Goal: Information Seeking & Learning: Learn about a topic

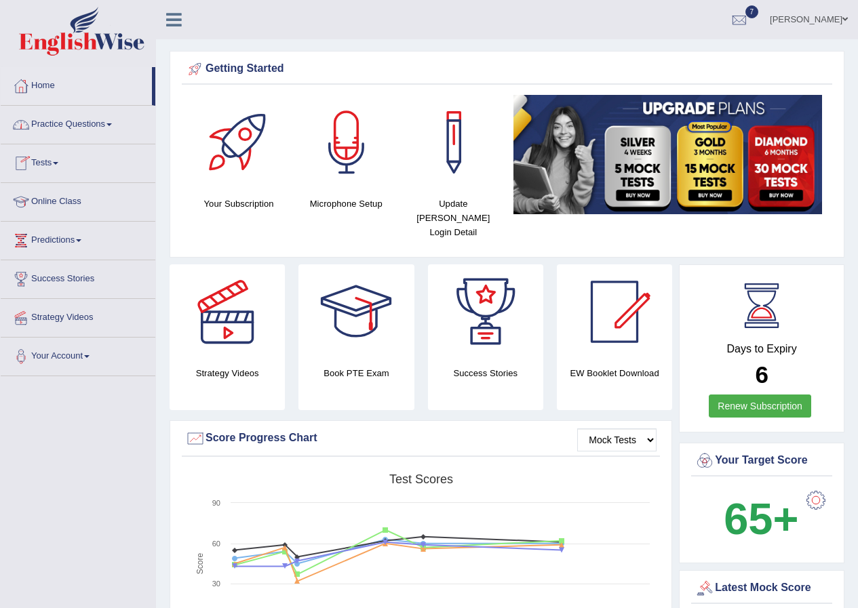
click at [100, 122] on link "Practice Questions" at bounding box center [78, 123] width 155 height 34
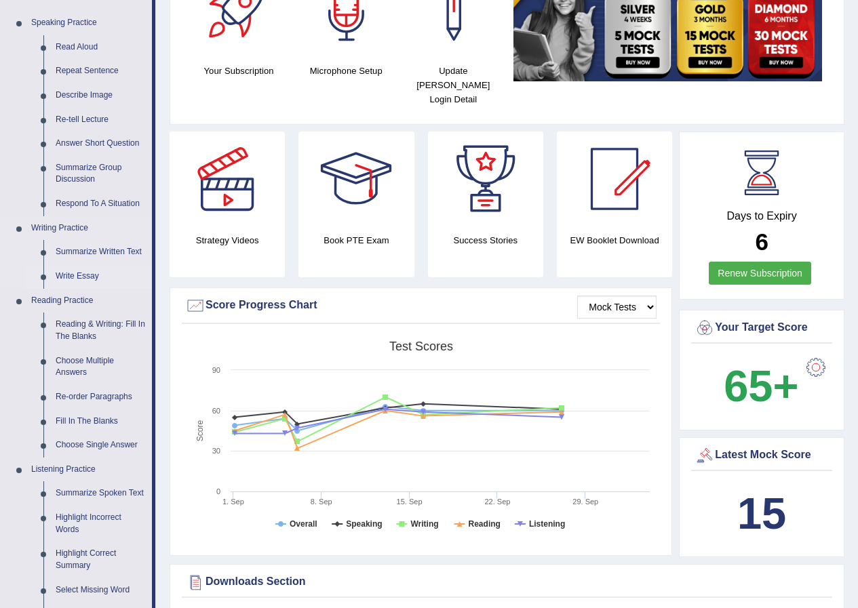
scroll to position [136, 0]
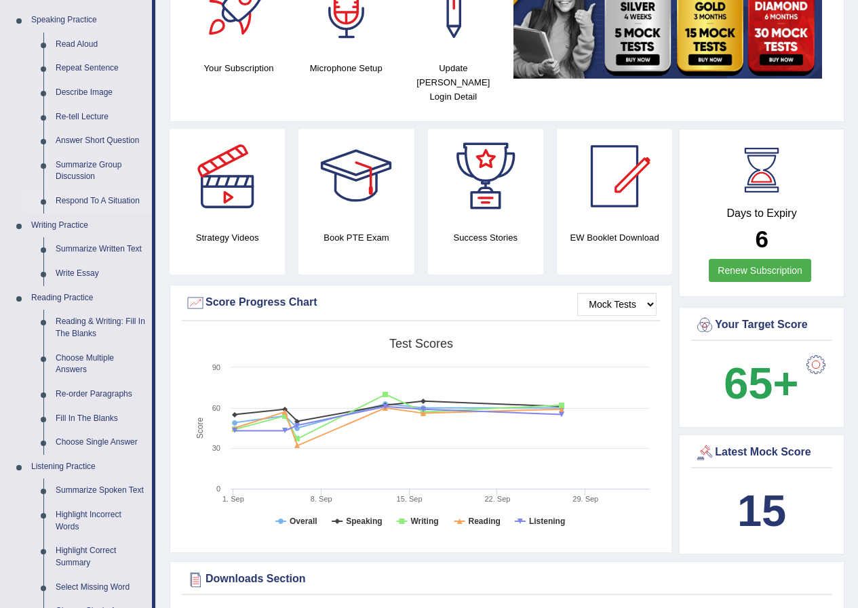
click at [71, 198] on link "Respond To A Situation" at bounding box center [100, 201] width 102 height 24
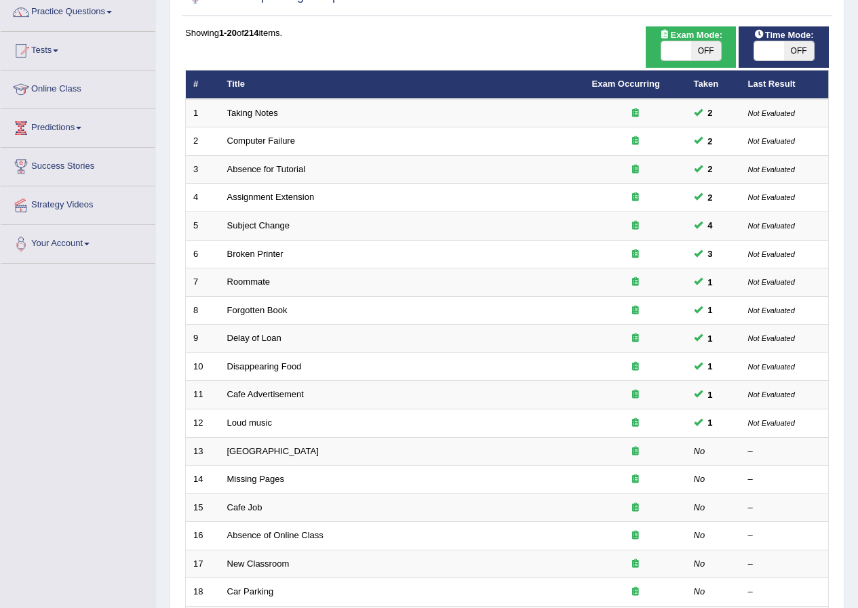
scroll to position [271, 0]
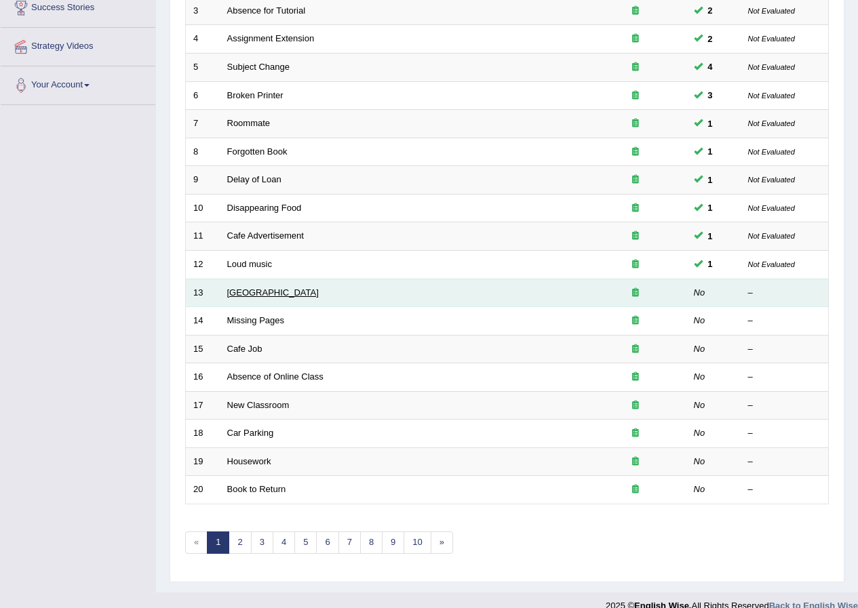
click at [245, 292] on link "Noisy Library" at bounding box center [273, 292] width 92 height 10
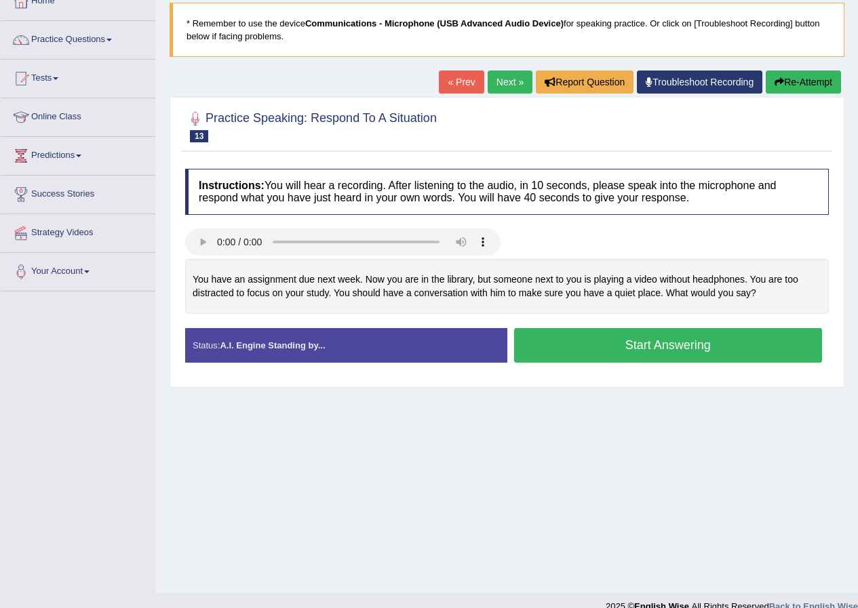
scroll to position [104, 0]
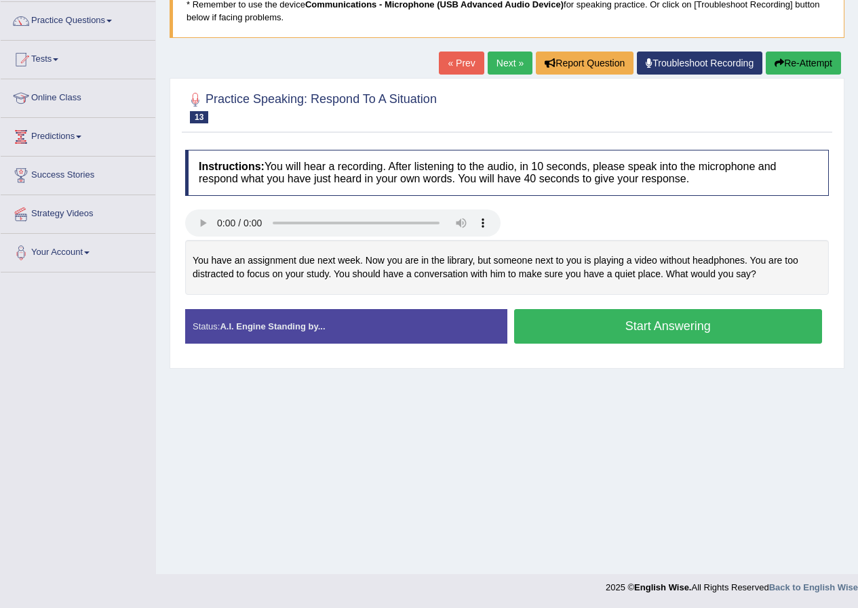
click at [616, 330] on button "Start Answering" at bounding box center [668, 326] width 309 height 35
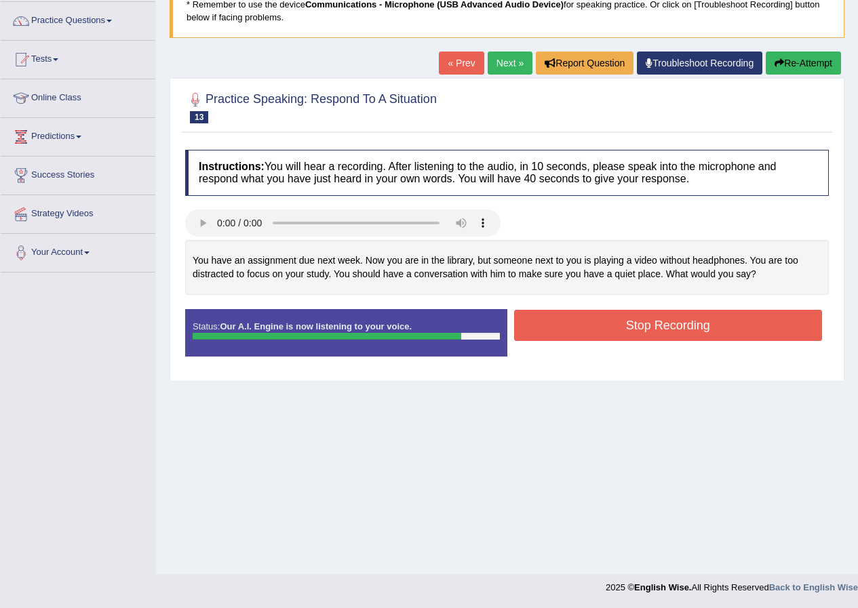
click at [640, 325] on button "Stop Recording" at bounding box center [668, 325] width 309 height 31
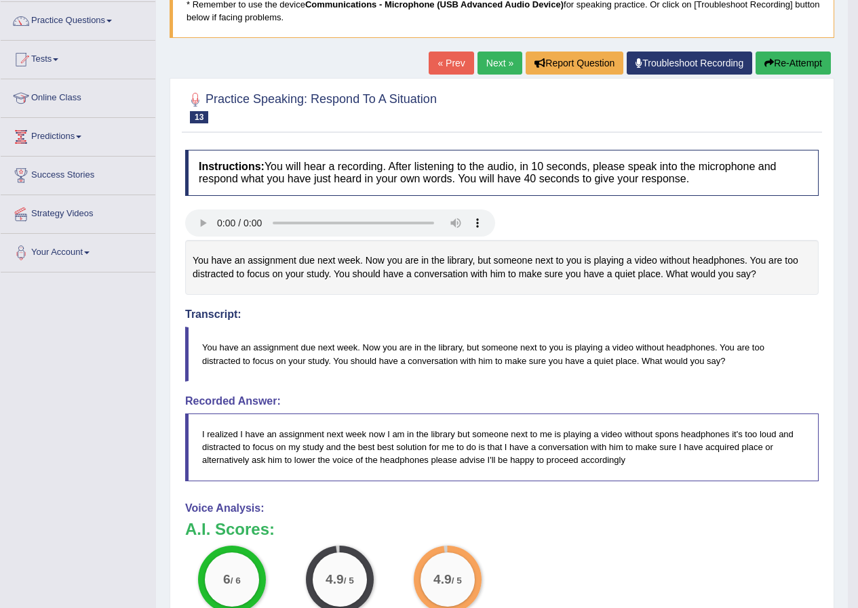
click at [492, 60] on link "Next »" at bounding box center [499, 63] width 45 height 23
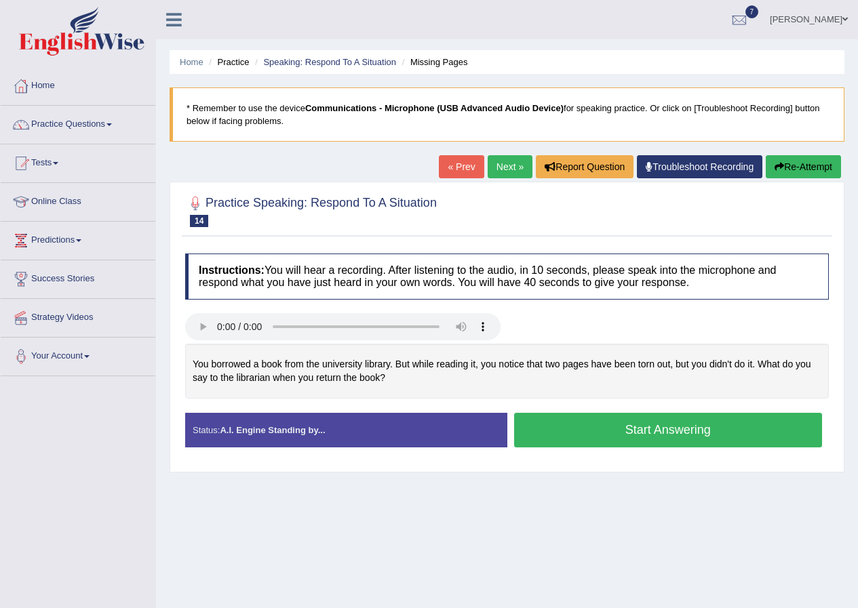
click at [649, 429] on button "Start Answering" at bounding box center [668, 430] width 309 height 35
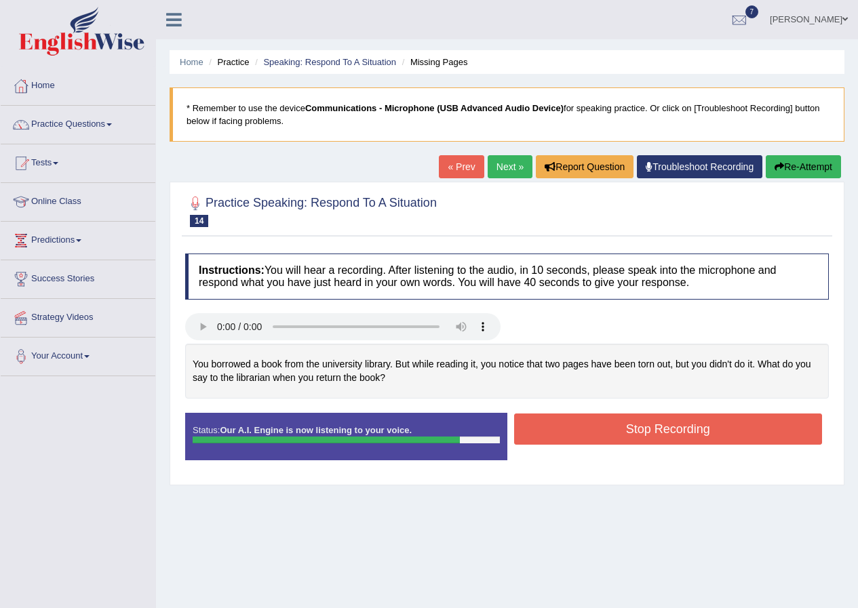
click at [597, 421] on button "Stop Recording" at bounding box center [668, 429] width 309 height 31
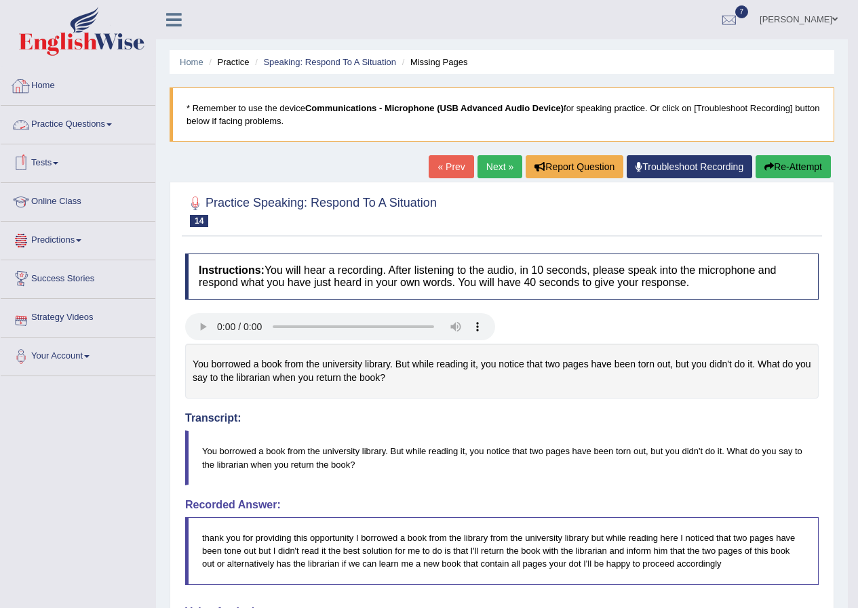
click at [42, 82] on link "Home" at bounding box center [78, 84] width 155 height 34
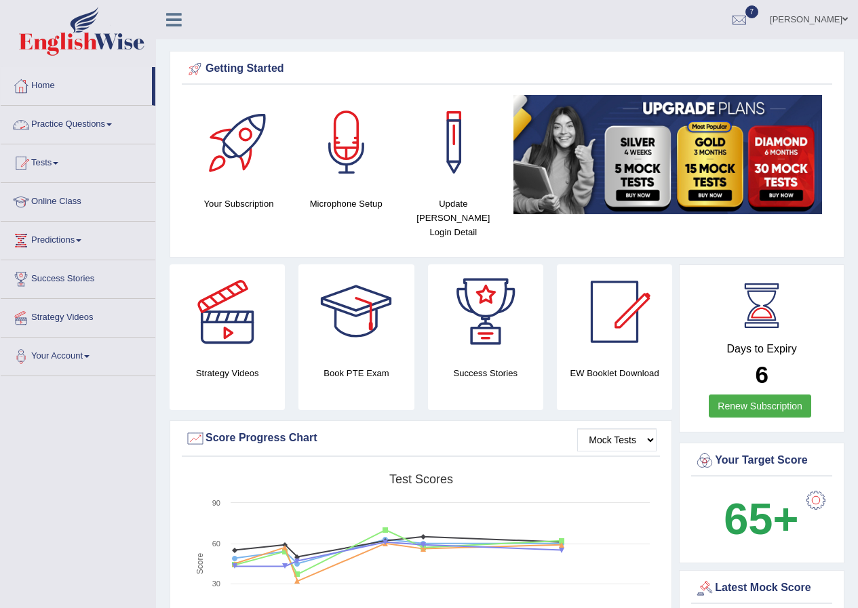
click at [104, 126] on link "Practice Questions" at bounding box center [78, 123] width 155 height 34
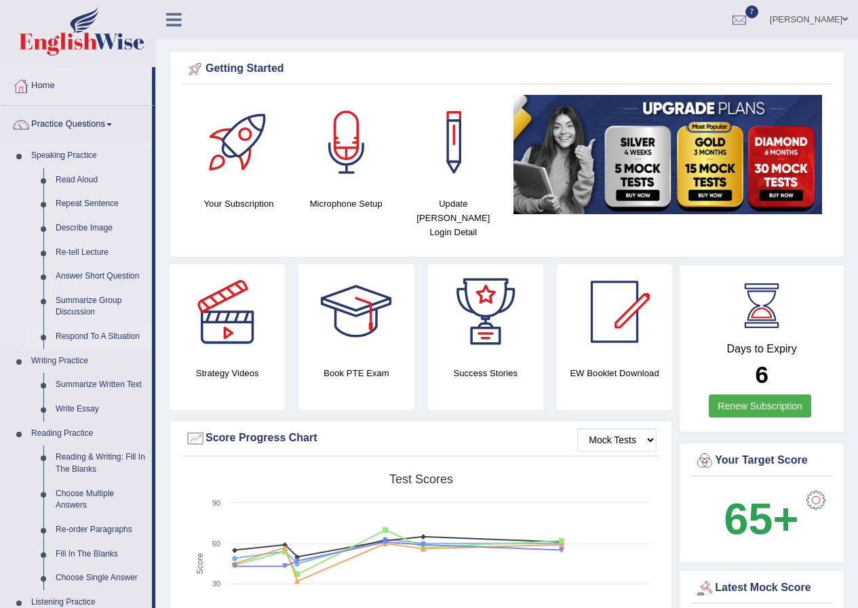
click at [79, 340] on link "Respond To A Situation" at bounding box center [100, 337] width 102 height 24
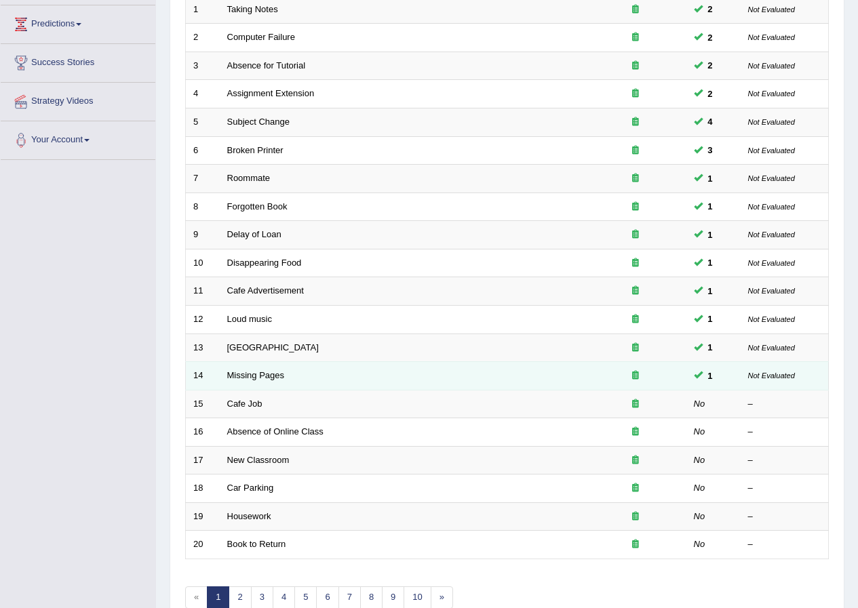
scroll to position [271, 0]
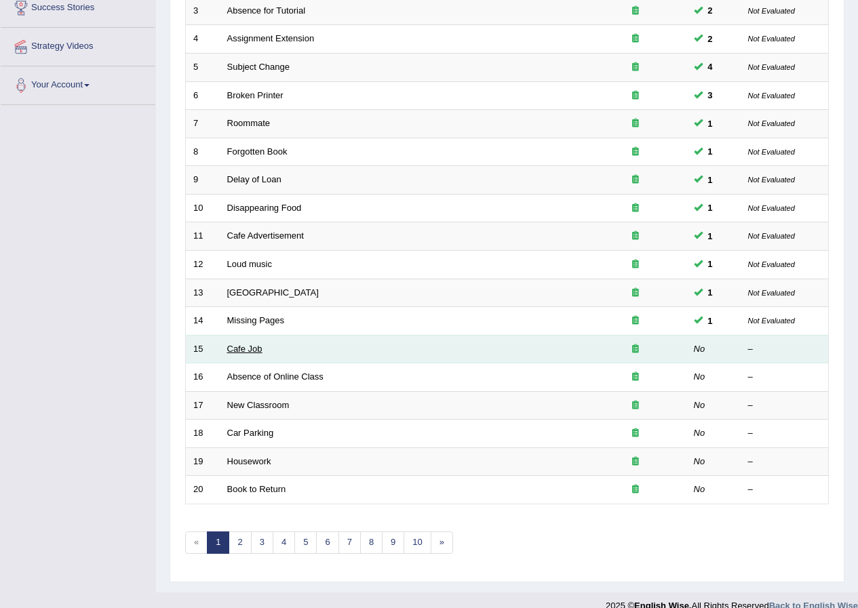
click at [234, 349] on link "Cafe Job" at bounding box center [244, 349] width 35 height 10
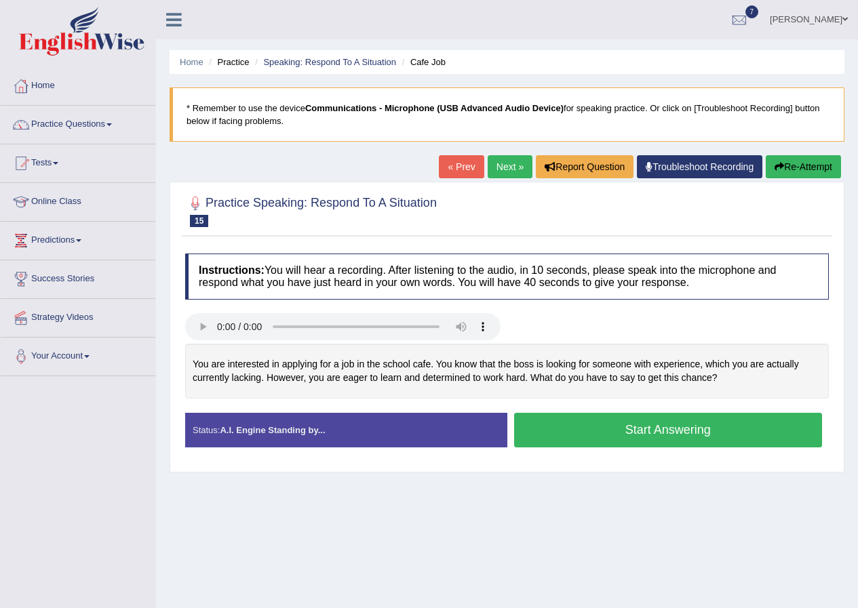
click at [638, 431] on button "Start Answering" at bounding box center [668, 430] width 309 height 35
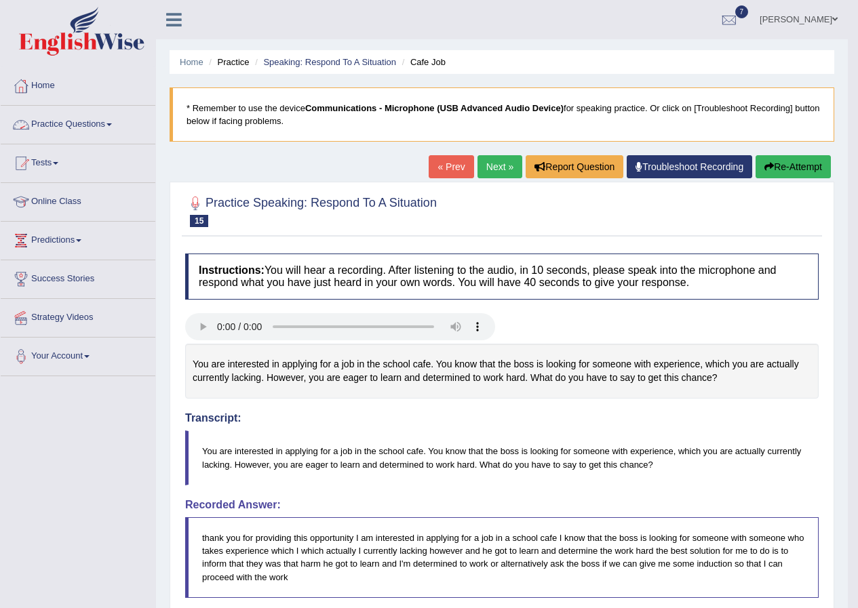
click at [100, 121] on link "Practice Questions" at bounding box center [78, 123] width 155 height 34
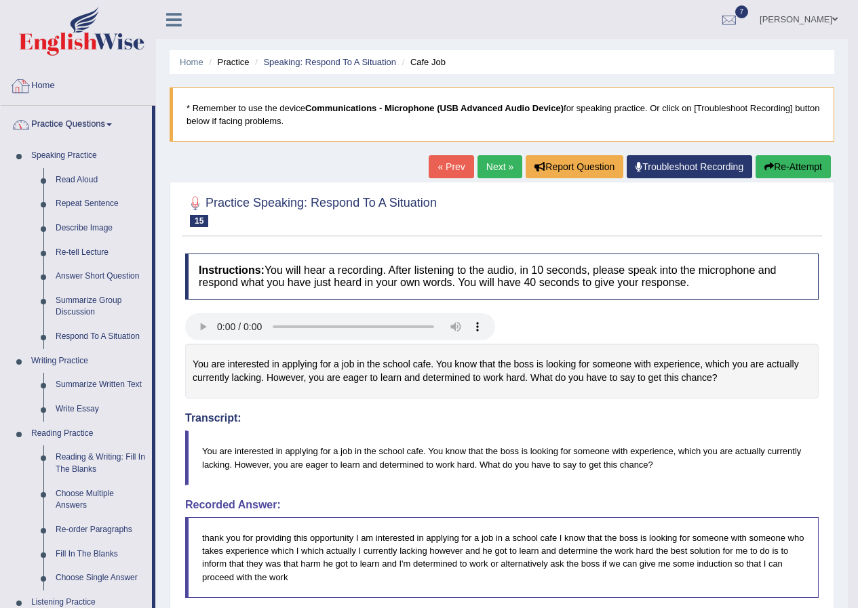
click at [31, 87] on link "Home" at bounding box center [78, 84] width 155 height 34
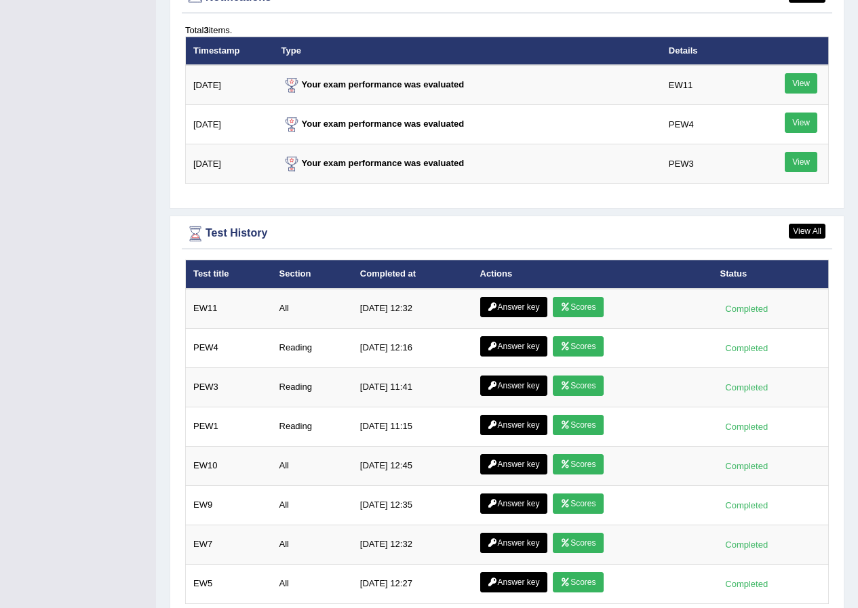
scroll to position [1734, 0]
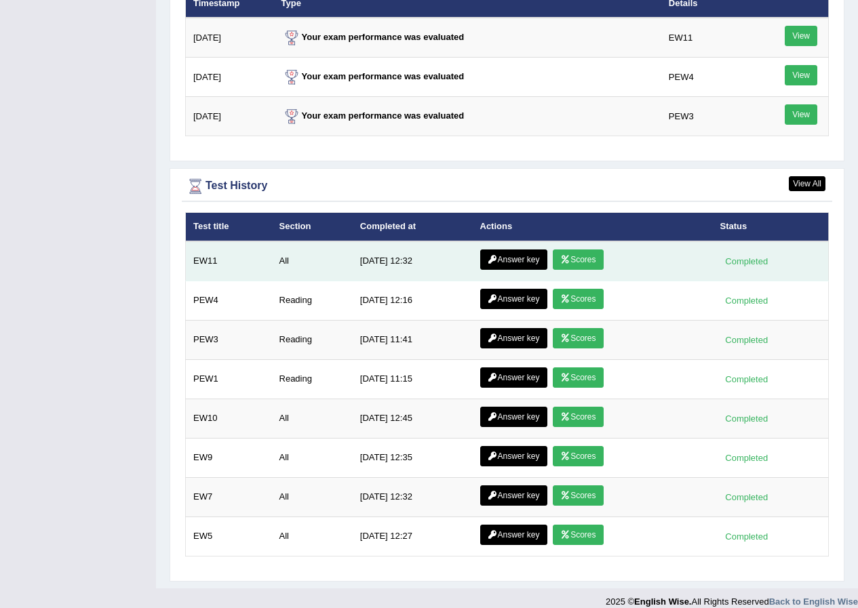
click at [585, 250] on link "Scores" at bounding box center [578, 260] width 50 height 20
click at [519, 250] on link "Answer key" at bounding box center [513, 260] width 67 height 20
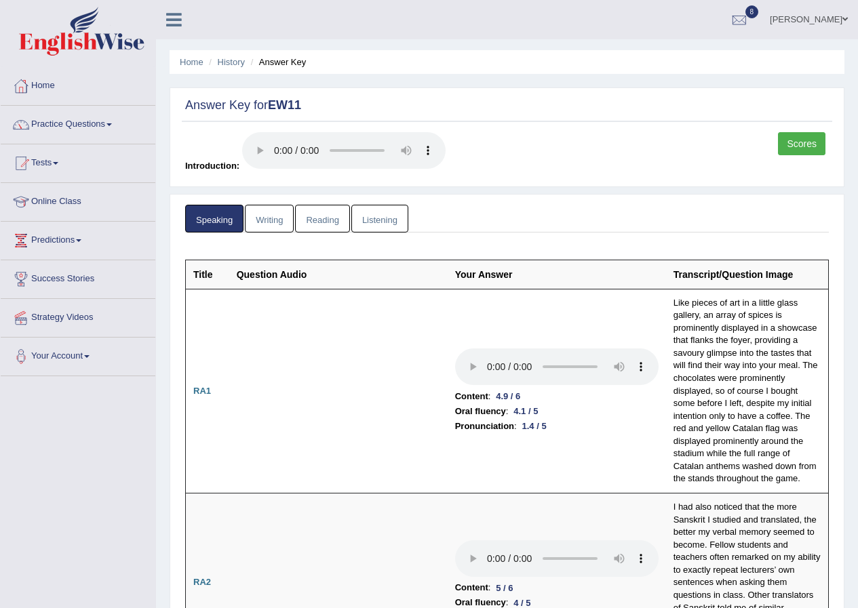
click at [271, 212] on link "Writing" at bounding box center [269, 219] width 49 height 28
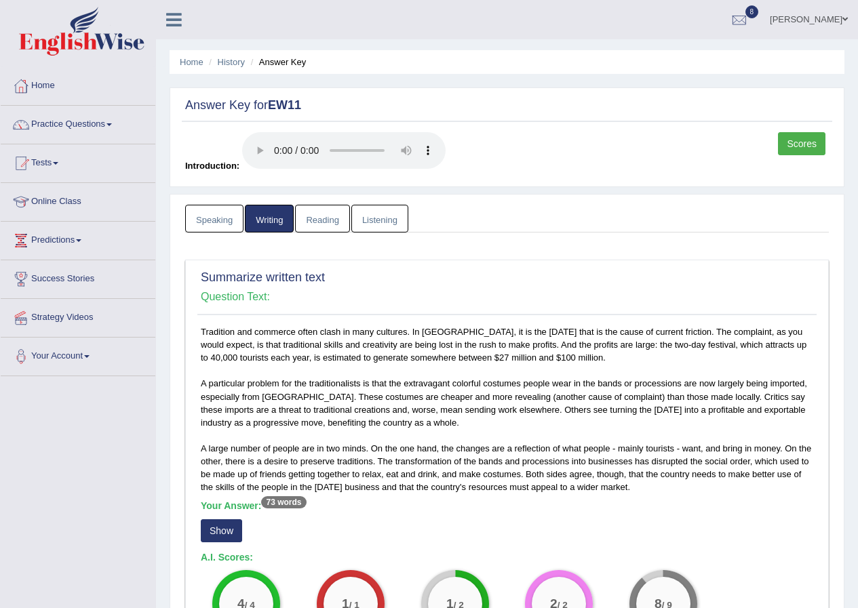
click at [327, 219] on link "Reading" at bounding box center [322, 219] width 54 height 28
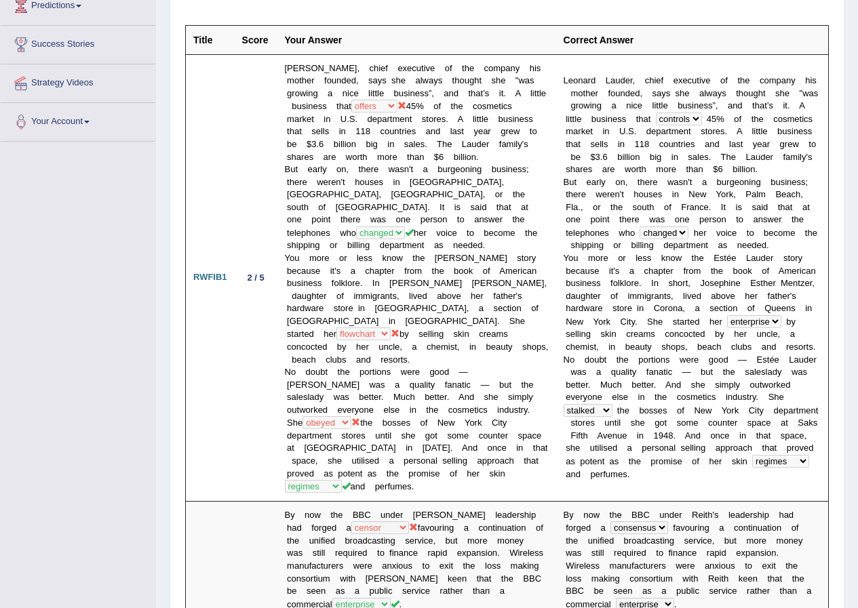
scroll to position [63, 0]
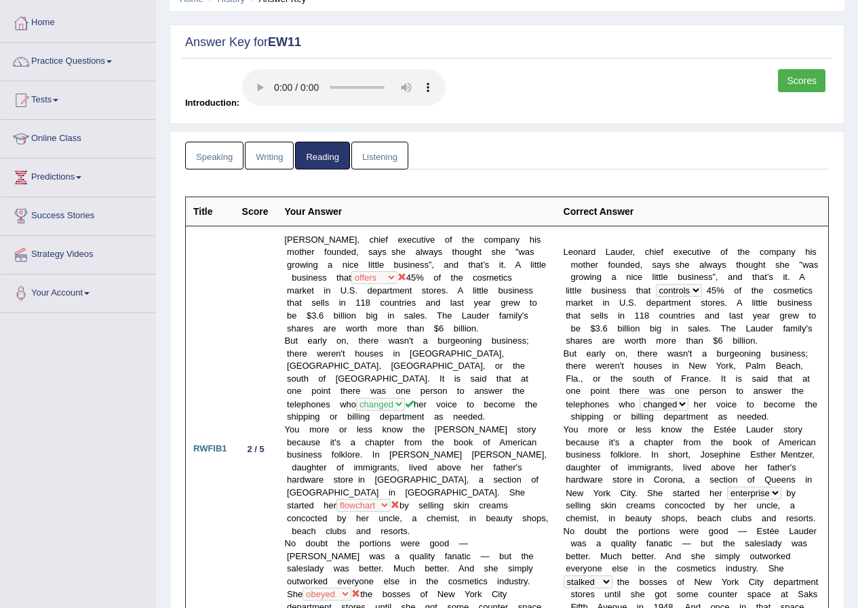
click at [380, 157] on link "Listening" at bounding box center [379, 156] width 57 height 28
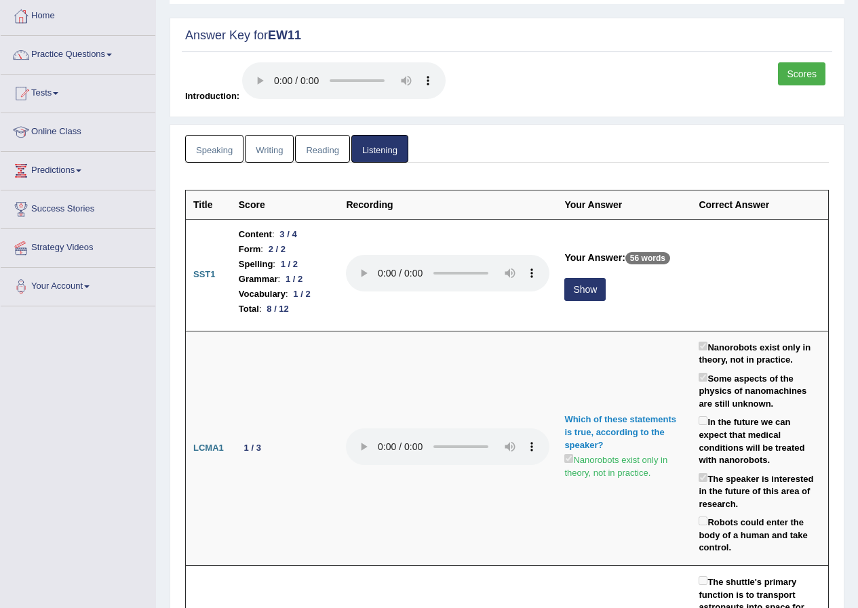
scroll to position [0, 0]
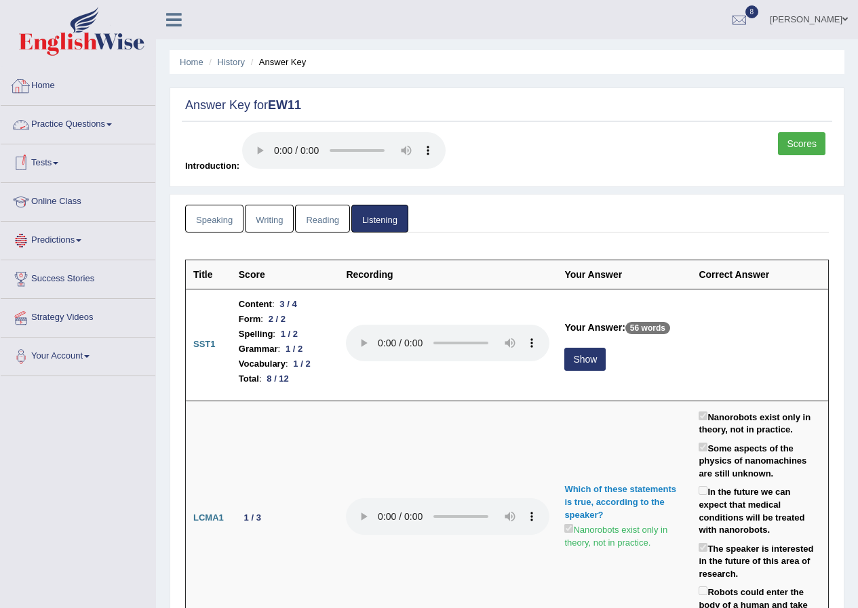
click at [41, 85] on link "Home" at bounding box center [78, 84] width 155 height 34
